Goal: Communication & Community: Answer question/provide support

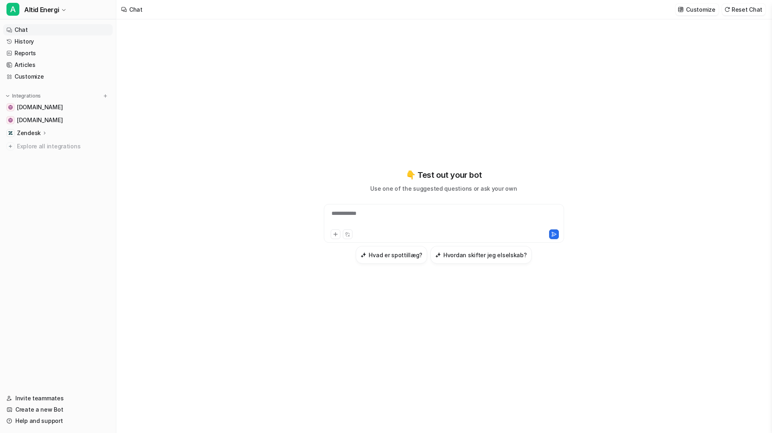
type textarea "**********"
click at [416, 217] on div at bounding box center [444, 218] width 236 height 19
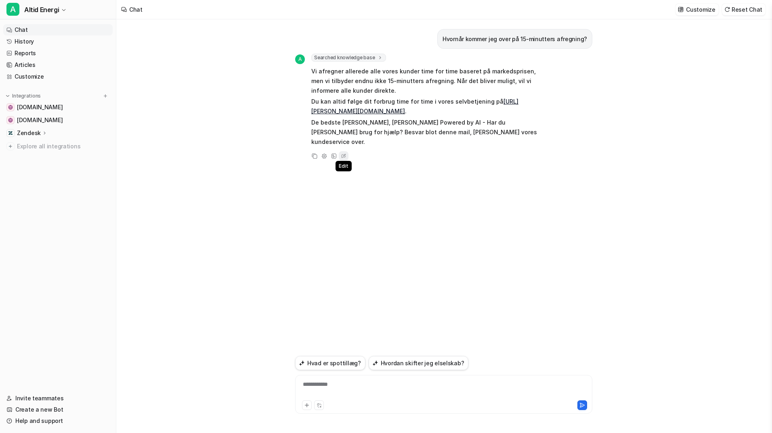
click at [343, 151] on icon at bounding box center [343, 156] width 8 height 10
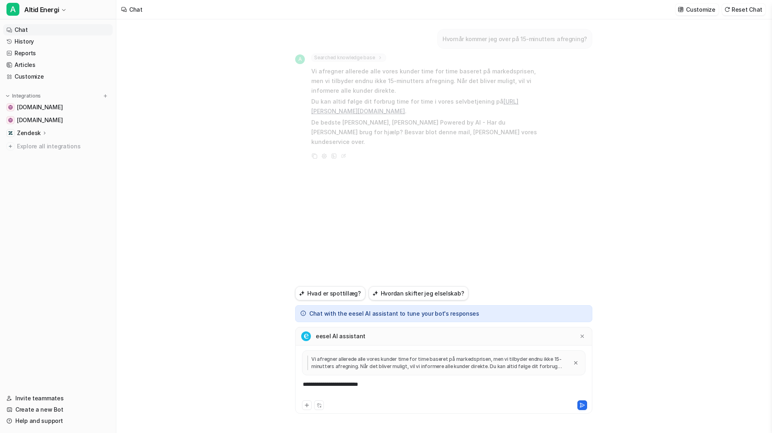
click at [379, 392] on div "**********" at bounding box center [443, 390] width 293 height 19
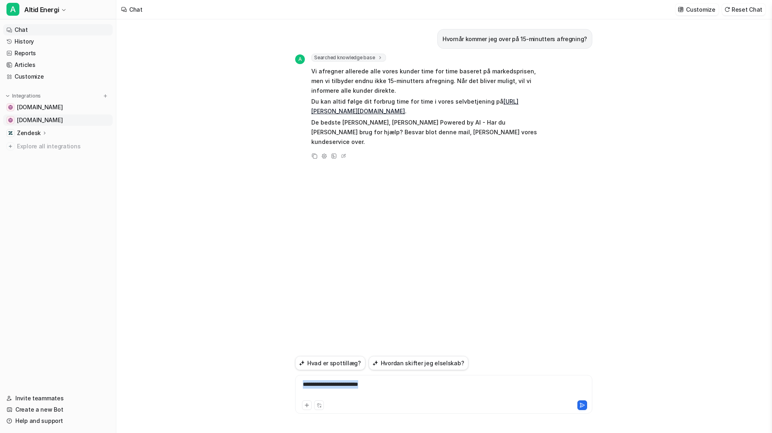
click at [53, 121] on link "[DOMAIN_NAME]" at bounding box center [57, 120] width 109 height 11
click at [44, 120] on span "[DOMAIN_NAME]" at bounding box center [40, 120] width 46 height 8
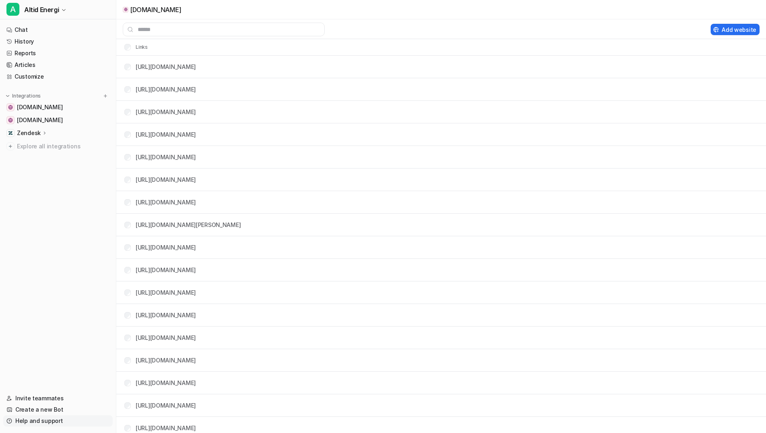
click at [52, 421] on link "Help and support" at bounding box center [57, 421] width 109 height 11
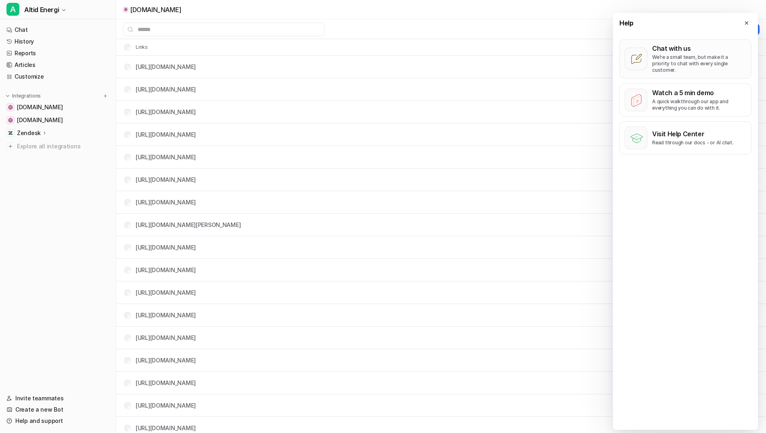
click at [682, 65] on p "We’re a small team, but make it a priority to chat with every single customer." at bounding box center [699, 63] width 94 height 19
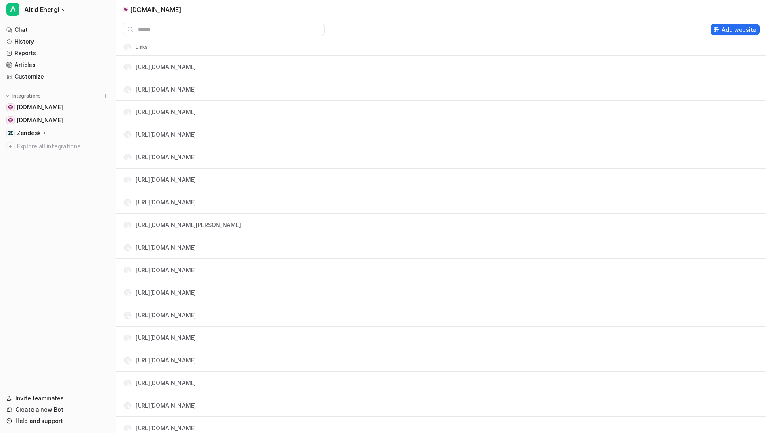
click at [606, 139] on tr "[URL][DOMAIN_NAME]" at bounding box center [440, 134] width 649 height 23
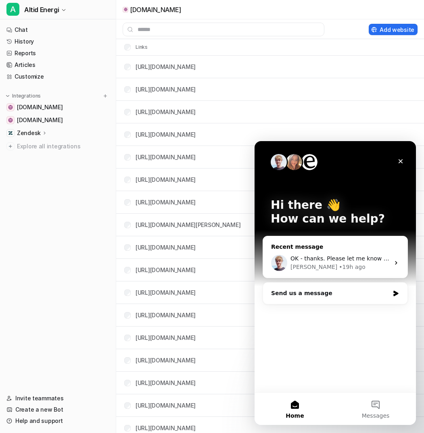
click at [356, 257] on span "OK - thanks. Please let me know when done. Still looks off. /[PERSON_NAME]" at bounding box center [399, 258] width 216 height 6
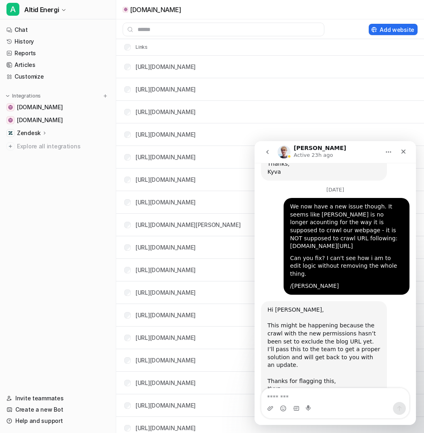
scroll to position [1636, 0]
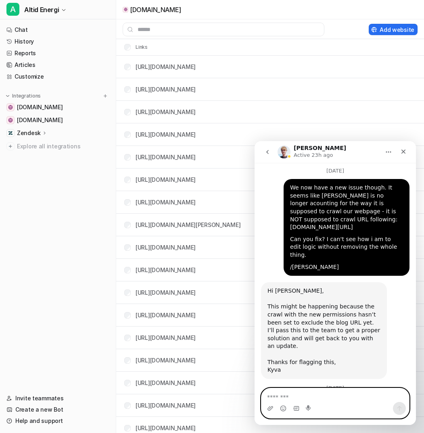
click at [337, 391] on textarea "Message…" at bounding box center [336, 396] width 148 height 14
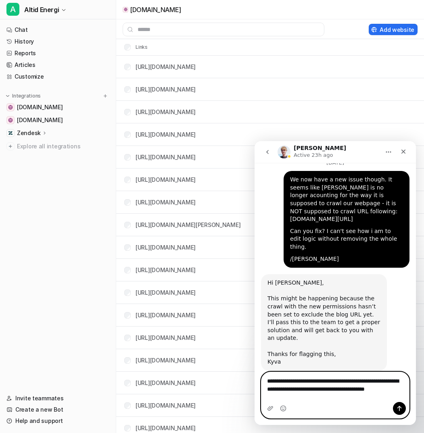
scroll to position [1653, 0]
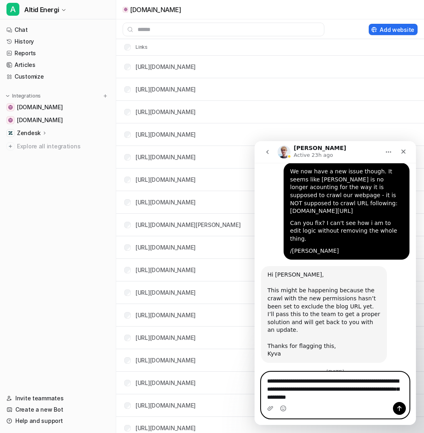
type textarea "**********"
click at [400, 410] on icon "Send a message…" at bounding box center [399, 409] width 6 height 6
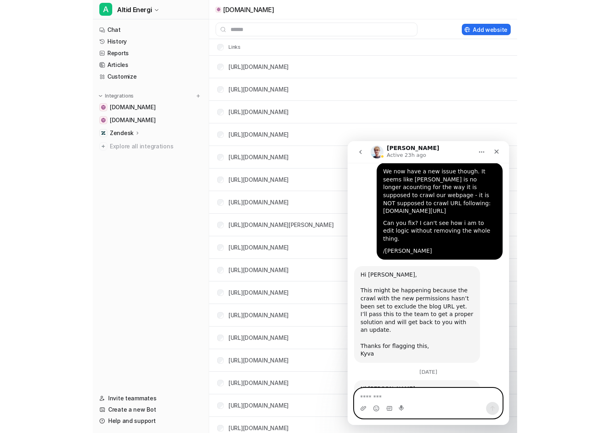
scroll to position [1695, 0]
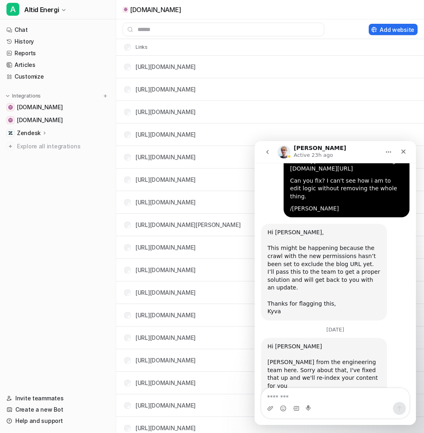
click at [325, 136] on tr "[URL][DOMAIN_NAME]" at bounding box center [270, 134] width 308 height 23
click at [57, 278] on nav "Chat History Reports Articles Customize Integrations [DOMAIN_NAME] [DOMAIN_NAME…" at bounding box center [58, 204] width 116 height 366
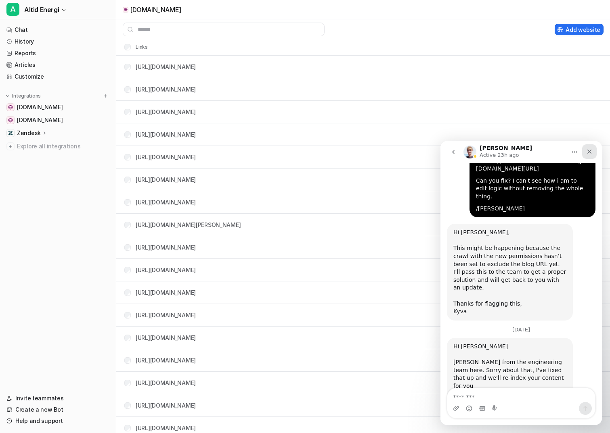
click at [588, 152] on icon "Close" at bounding box center [589, 152] width 6 height 6
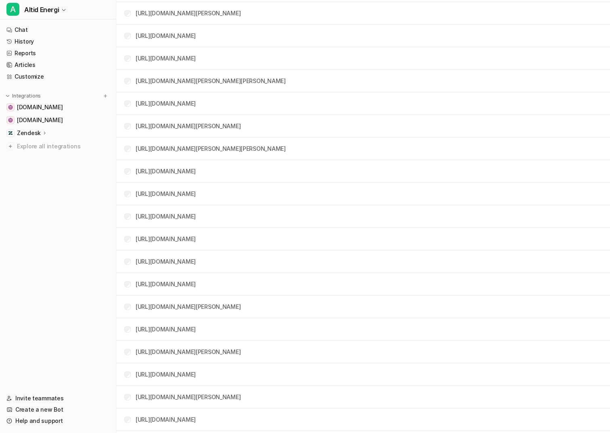
scroll to position [4393, 0]
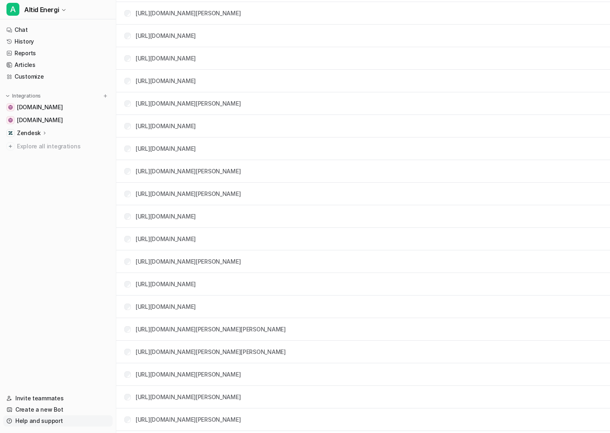
click at [55, 422] on link "Help and support" at bounding box center [57, 421] width 109 height 11
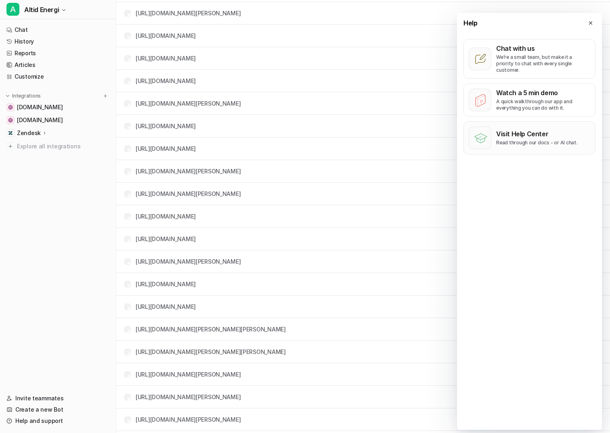
scroll to position [0, 0]
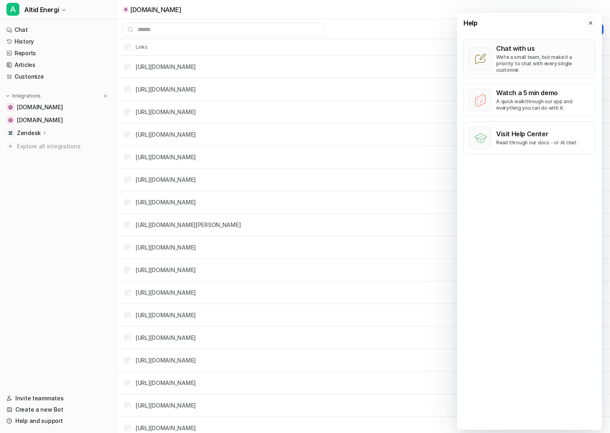
click at [540, 52] on p "Chat with us" at bounding box center [543, 48] width 94 height 8
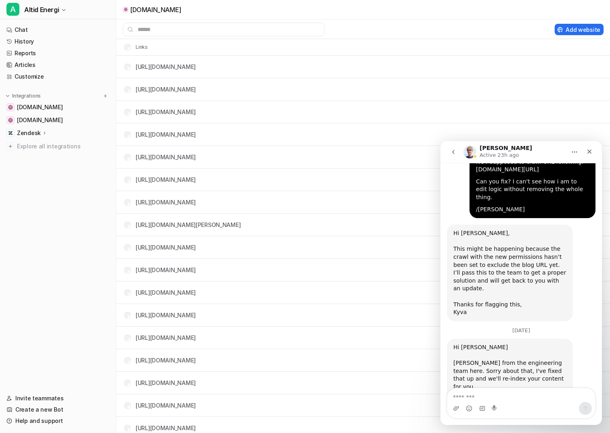
scroll to position [1695, 0]
click at [522, 404] on div "Intercom messenger" at bounding box center [521, 408] width 148 height 13
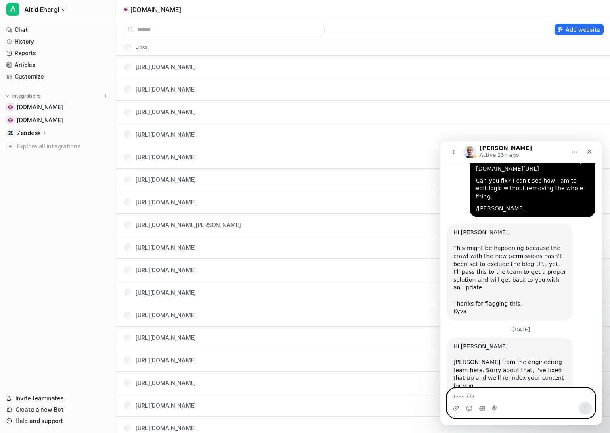
click at [516, 395] on textarea "Message…" at bounding box center [521, 396] width 148 height 14
paste textarea "**********"
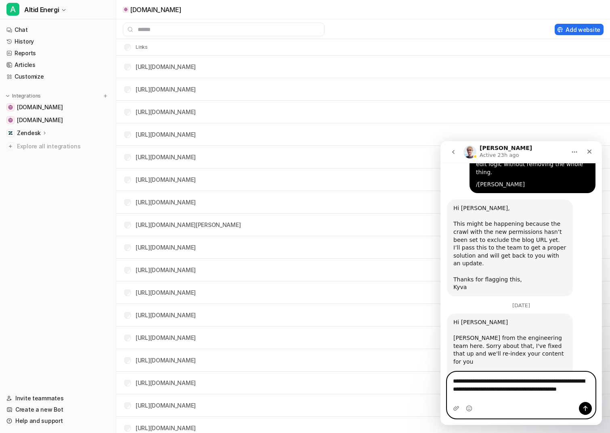
scroll to position [1727, 0]
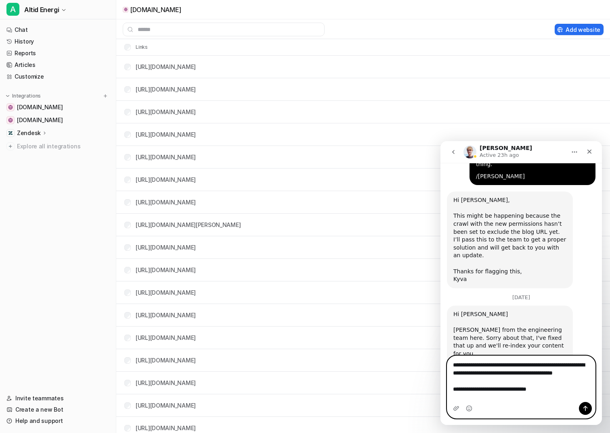
type textarea "**********"
click at [580, 410] on button "Send a message…" at bounding box center [585, 408] width 13 height 13
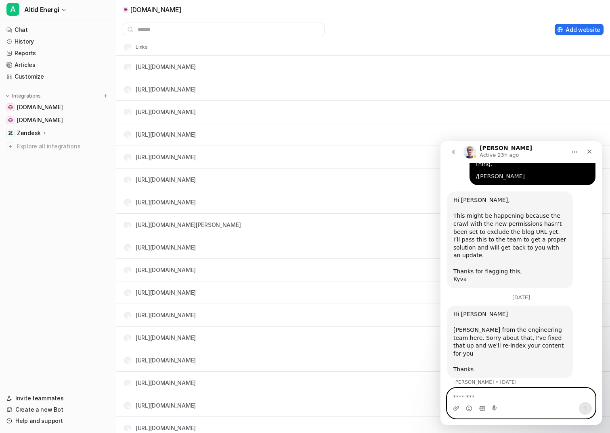
scroll to position [1741, 0]
